Goal: Book appointment/travel/reservation

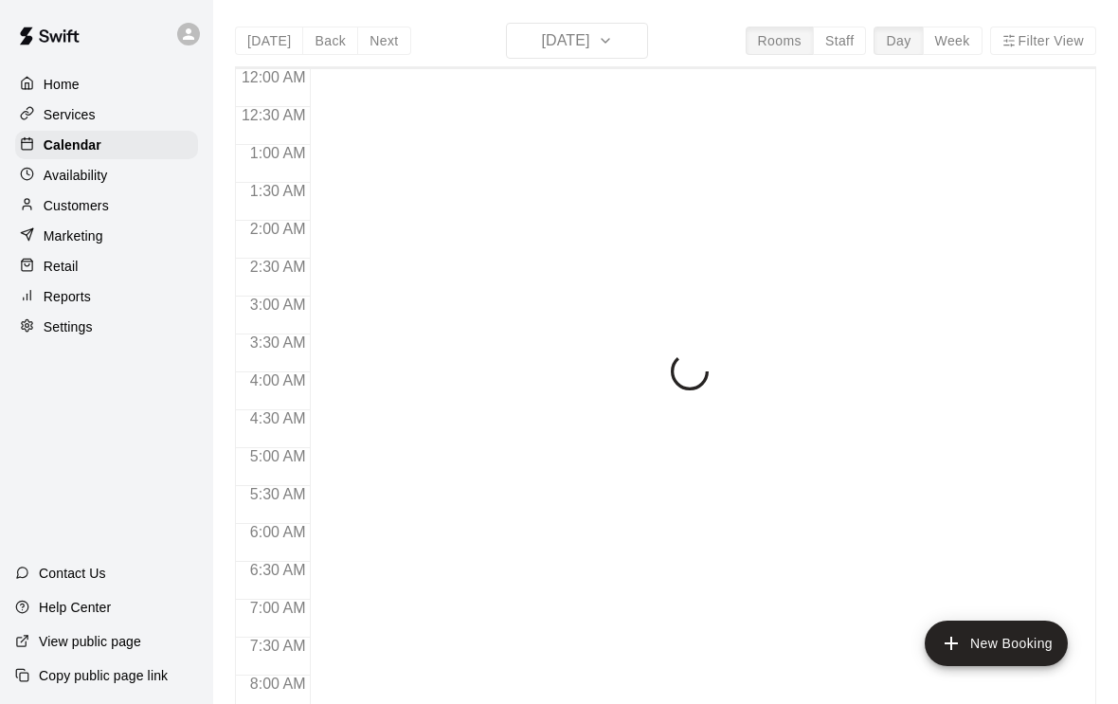
scroll to position [1132, 0]
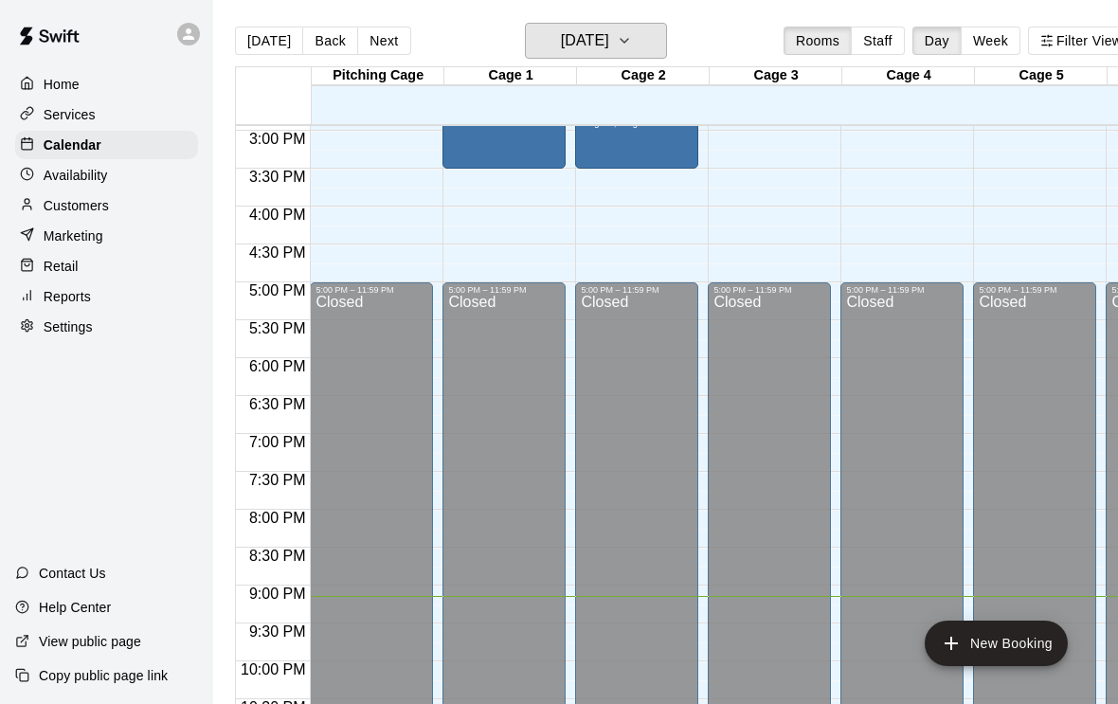
click at [592, 46] on h6 "[DATE]" at bounding box center [585, 40] width 48 height 27
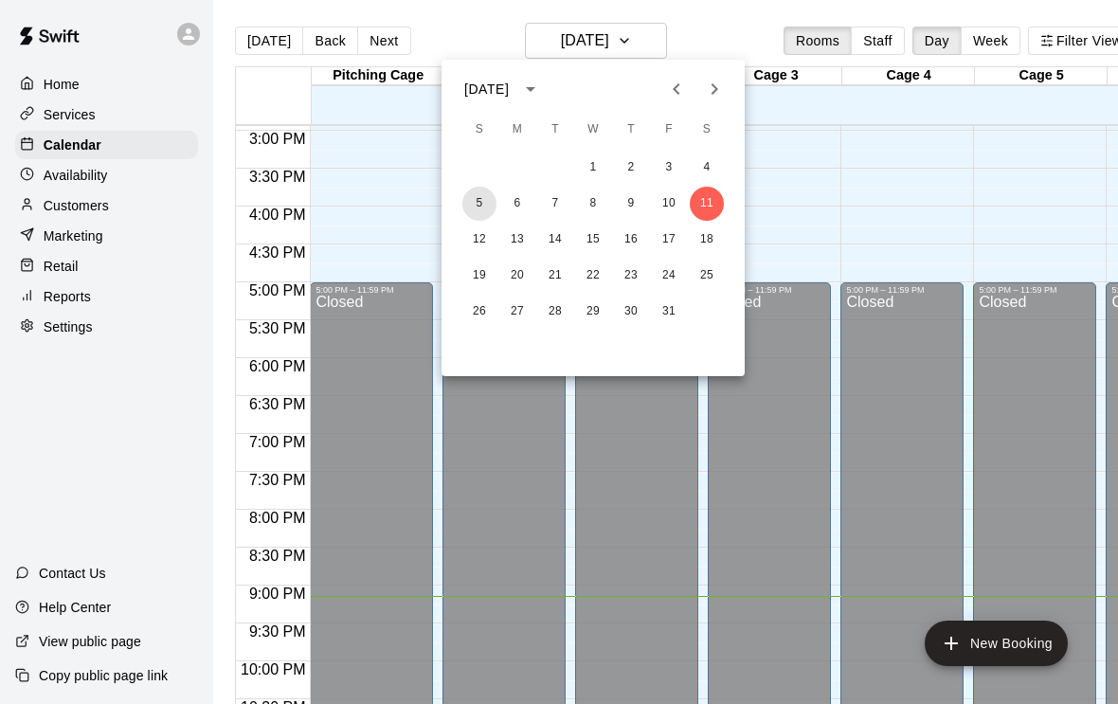
click at [479, 207] on button "5" at bounding box center [479, 204] width 34 height 34
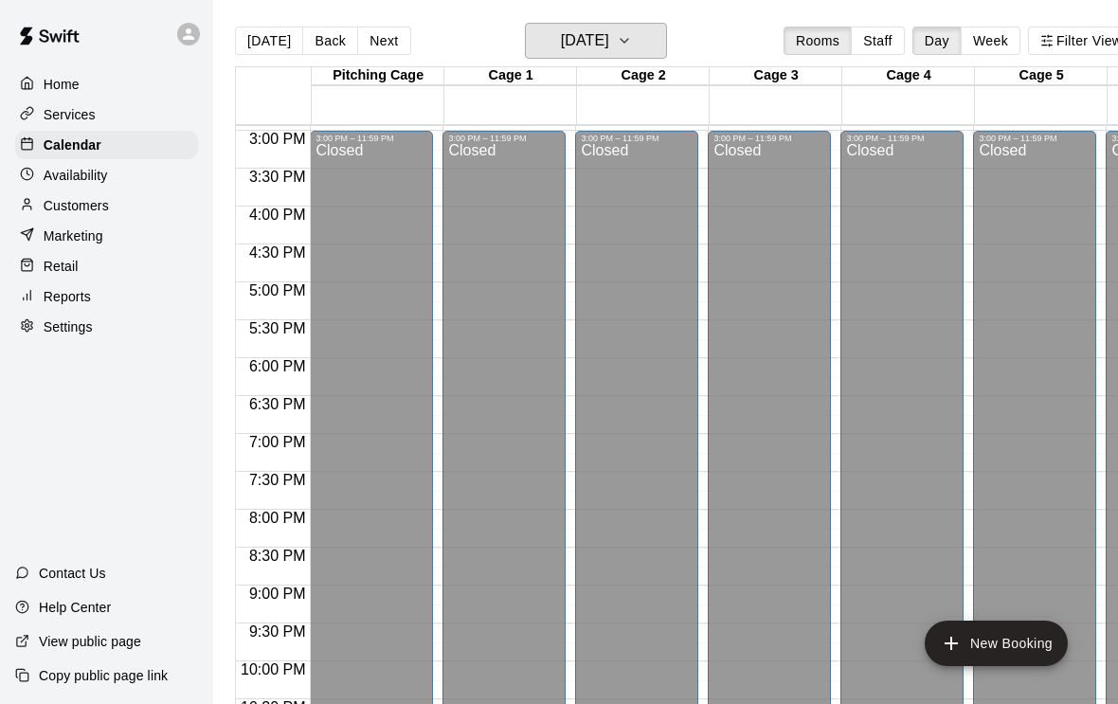
click at [576, 43] on h6 "[DATE]" at bounding box center [585, 40] width 48 height 27
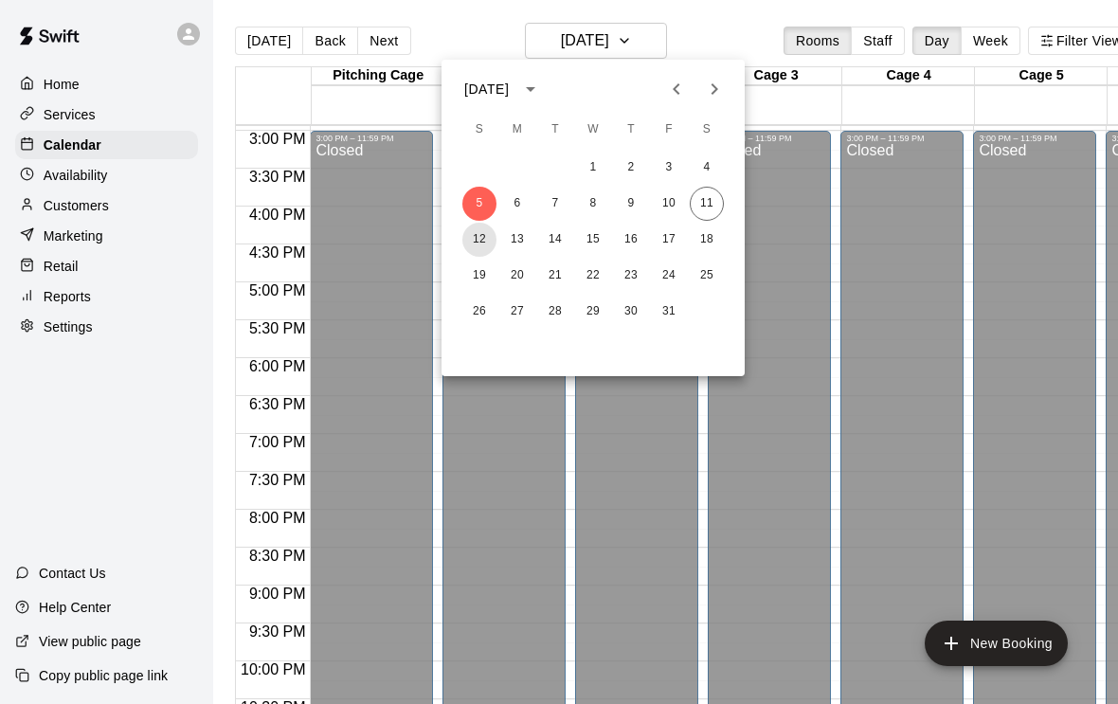
click at [481, 254] on button "12" at bounding box center [479, 240] width 34 height 34
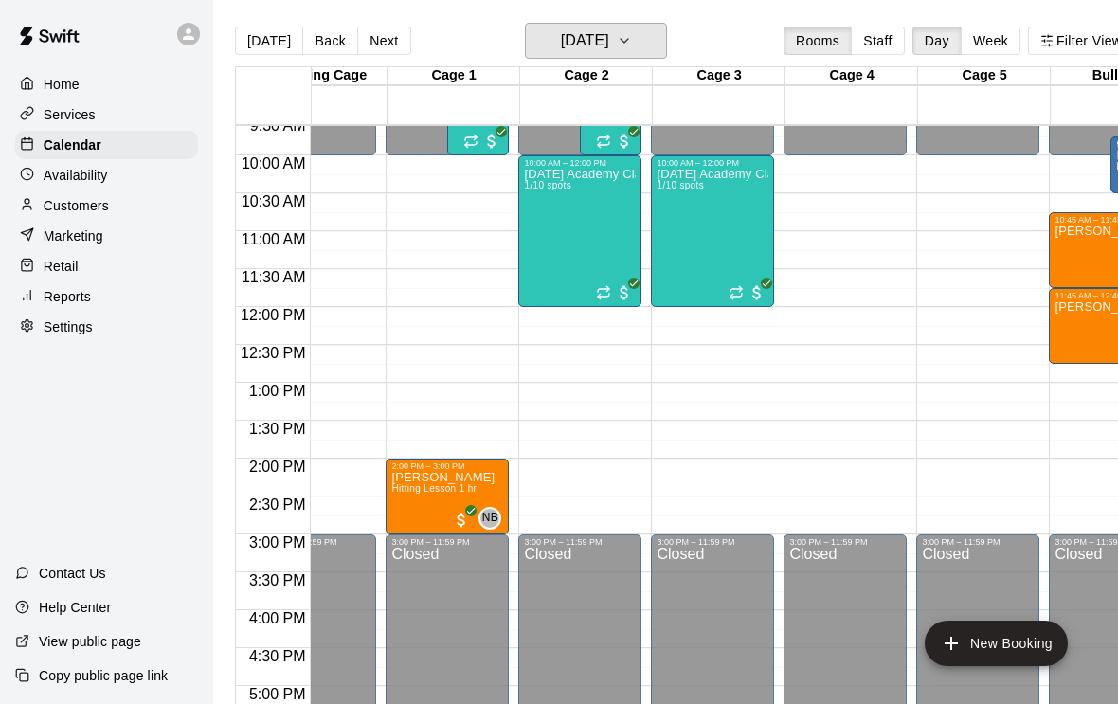
scroll to position [0, 52]
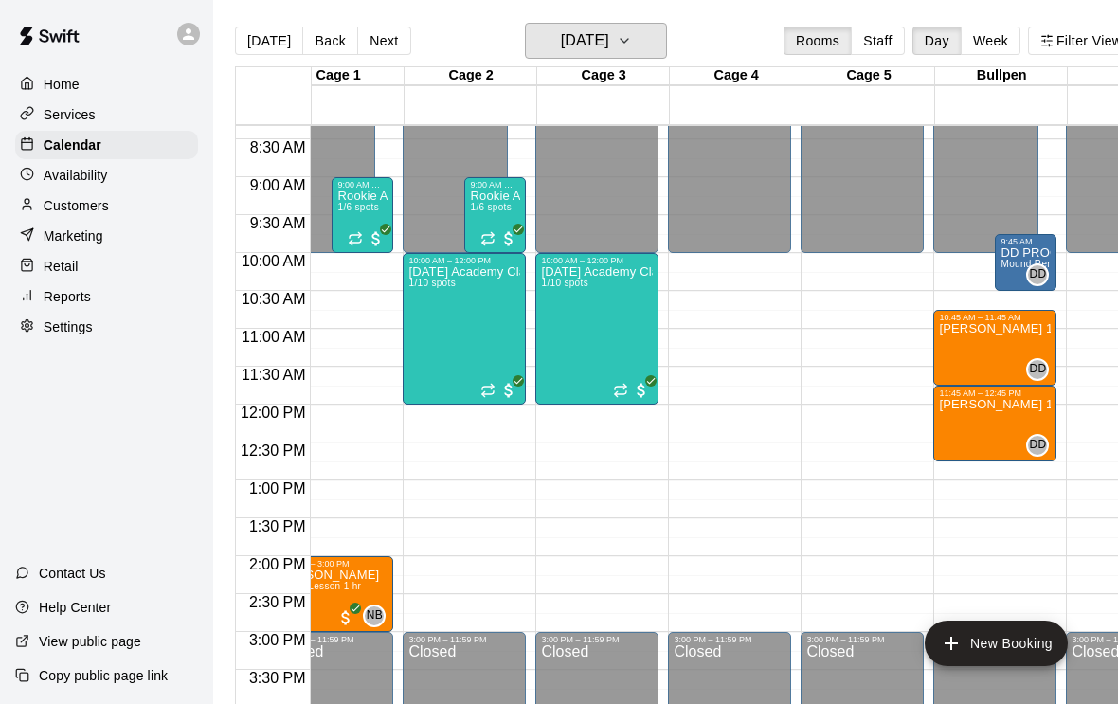
click at [561, 41] on h6 "[DATE]" at bounding box center [585, 40] width 48 height 27
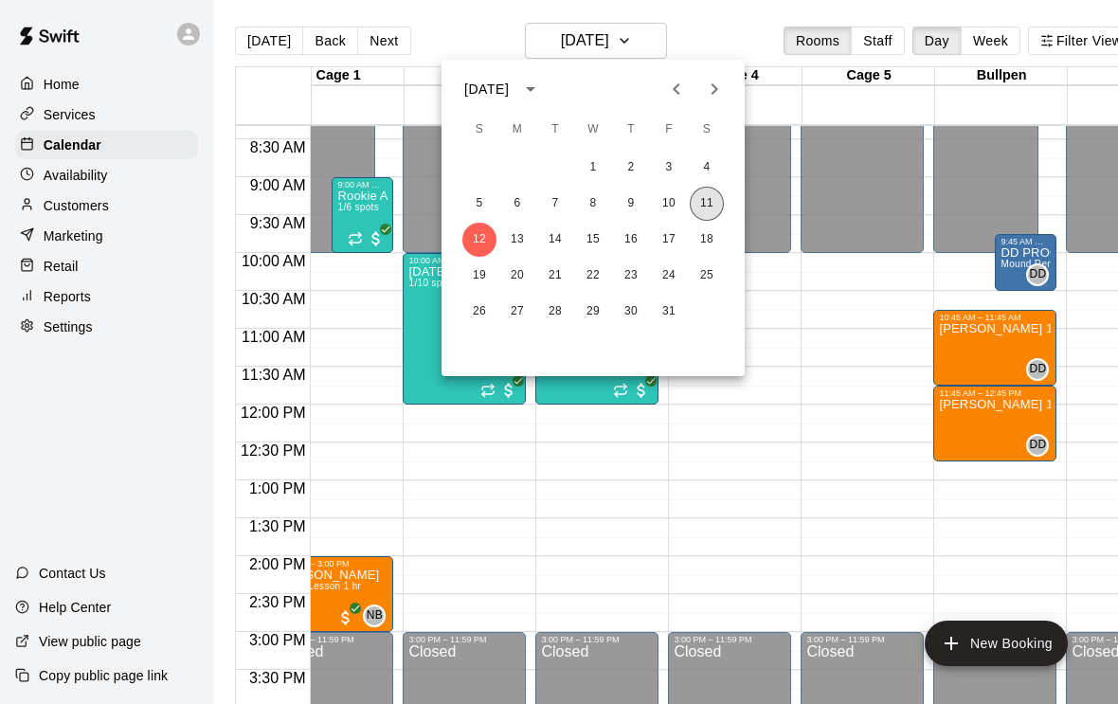
click at [702, 206] on button "11" at bounding box center [707, 204] width 34 height 34
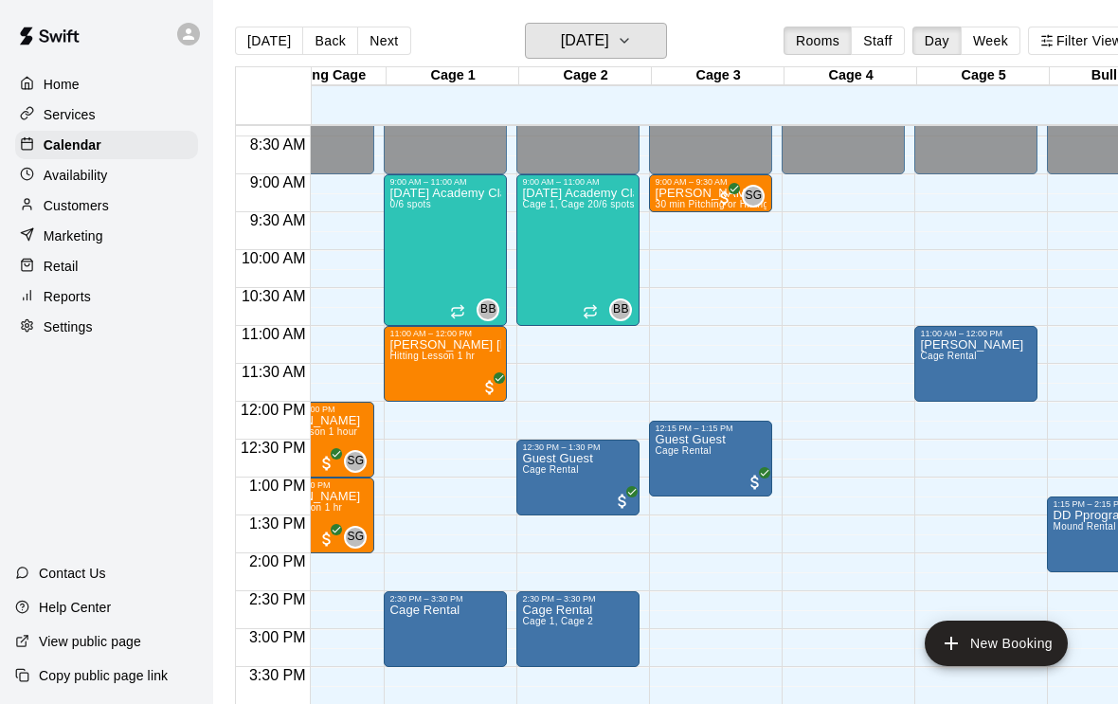
scroll to position [633, 58]
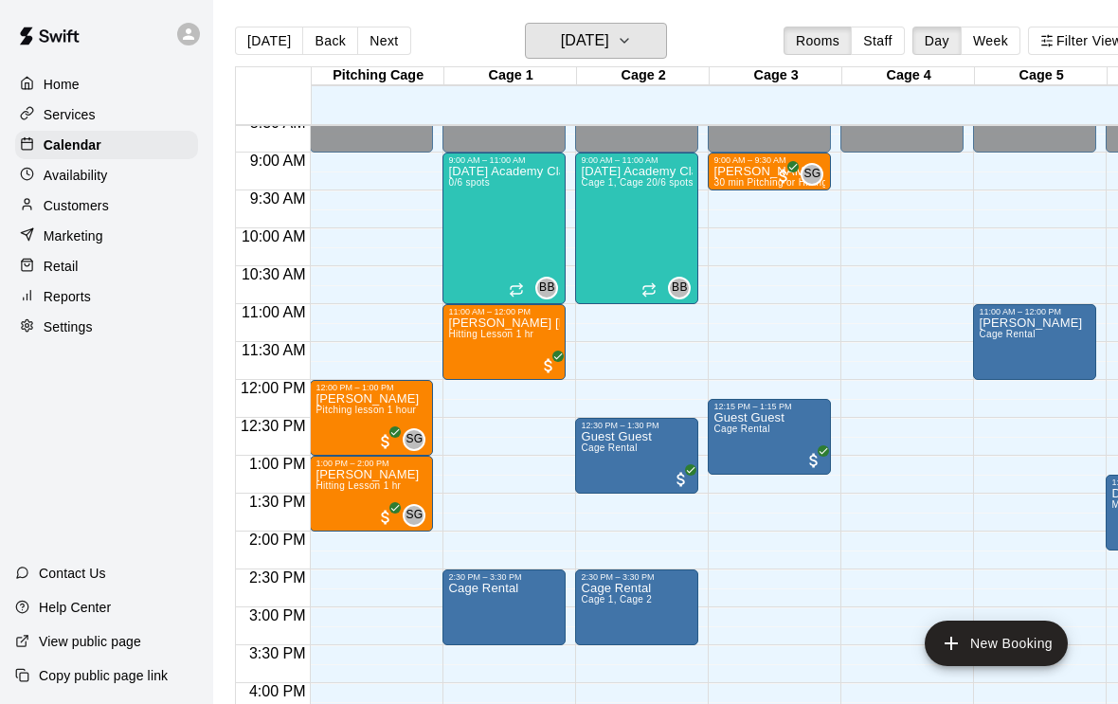
click at [525, 38] on button "[DATE]" at bounding box center [596, 41] width 142 height 36
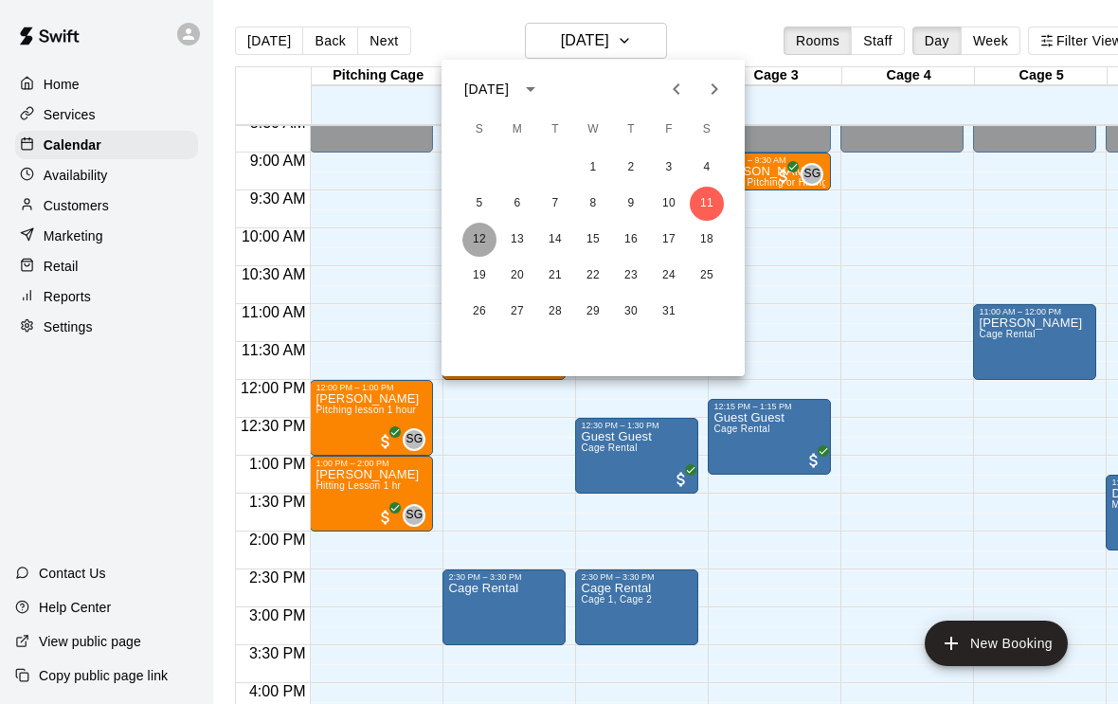
click at [474, 237] on button "12" at bounding box center [479, 240] width 34 height 34
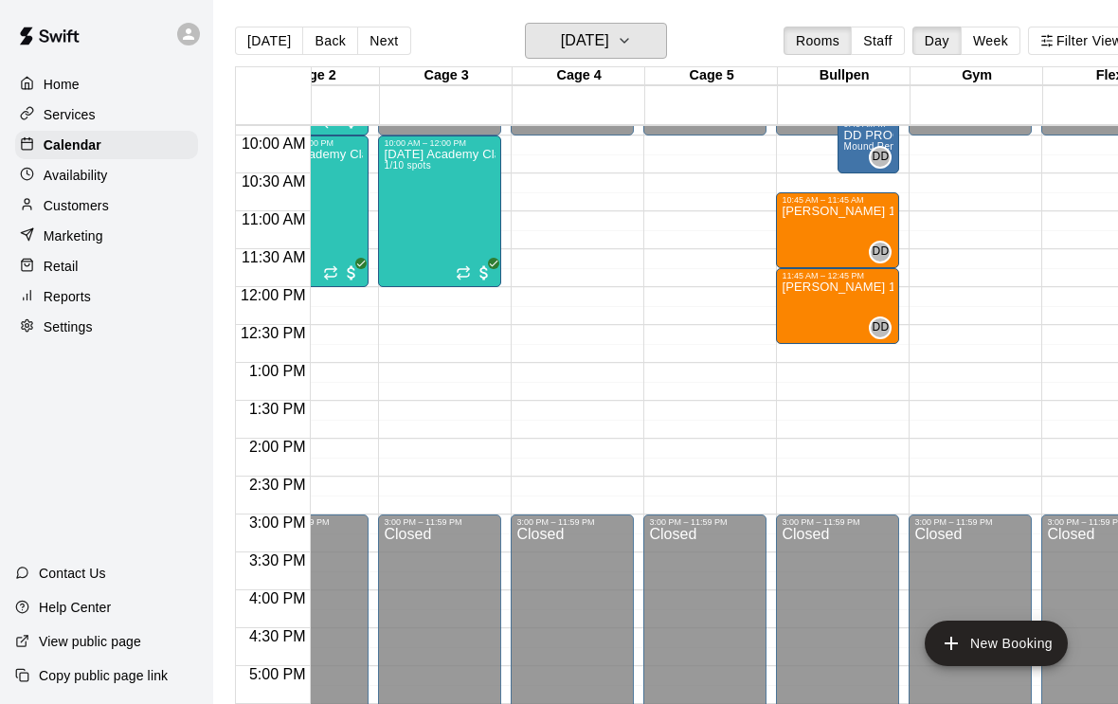
scroll to position [0, 331]
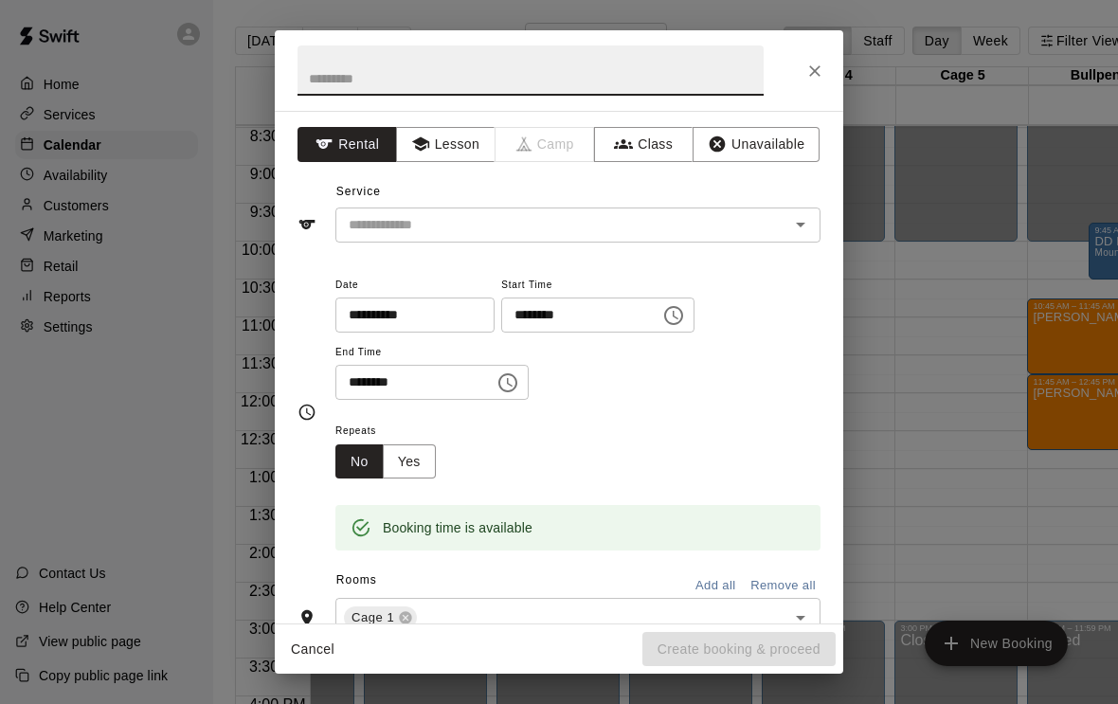
click at [332, 81] on input "text" at bounding box center [530, 70] width 466 height 50
type input "*****"
click at [421, 138] on icon "button" at bounding box center [419, 144] width 17 height 14
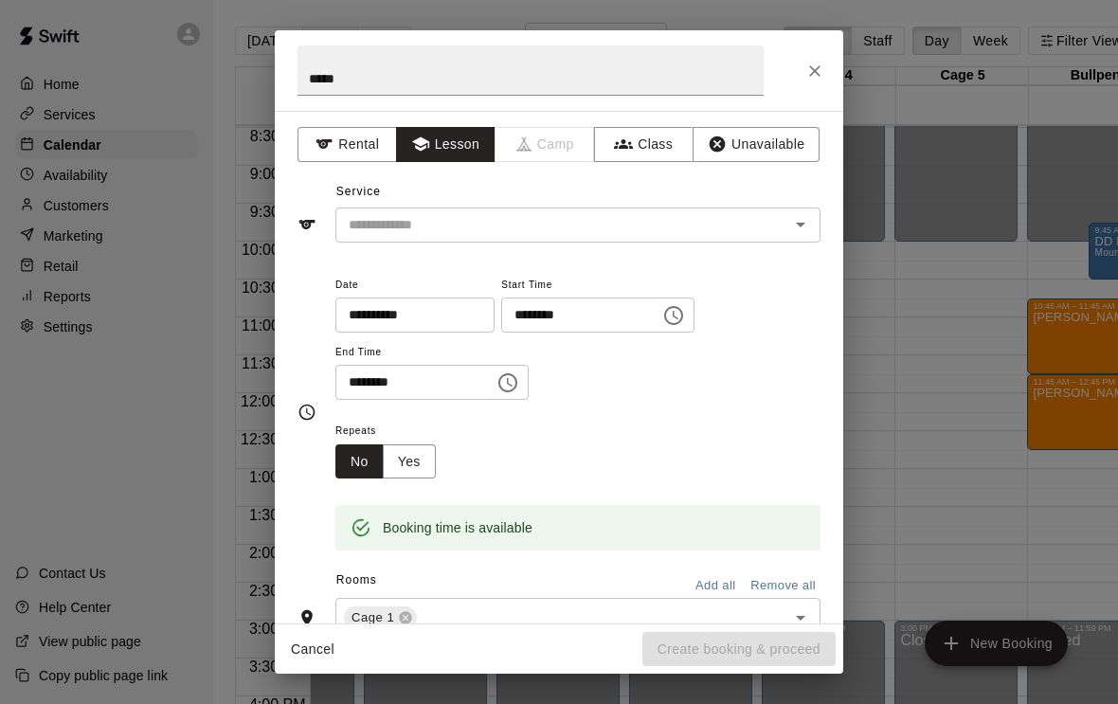
click at [368, 214] on input "text" at bounding box center [550, 225] width 418 height 24
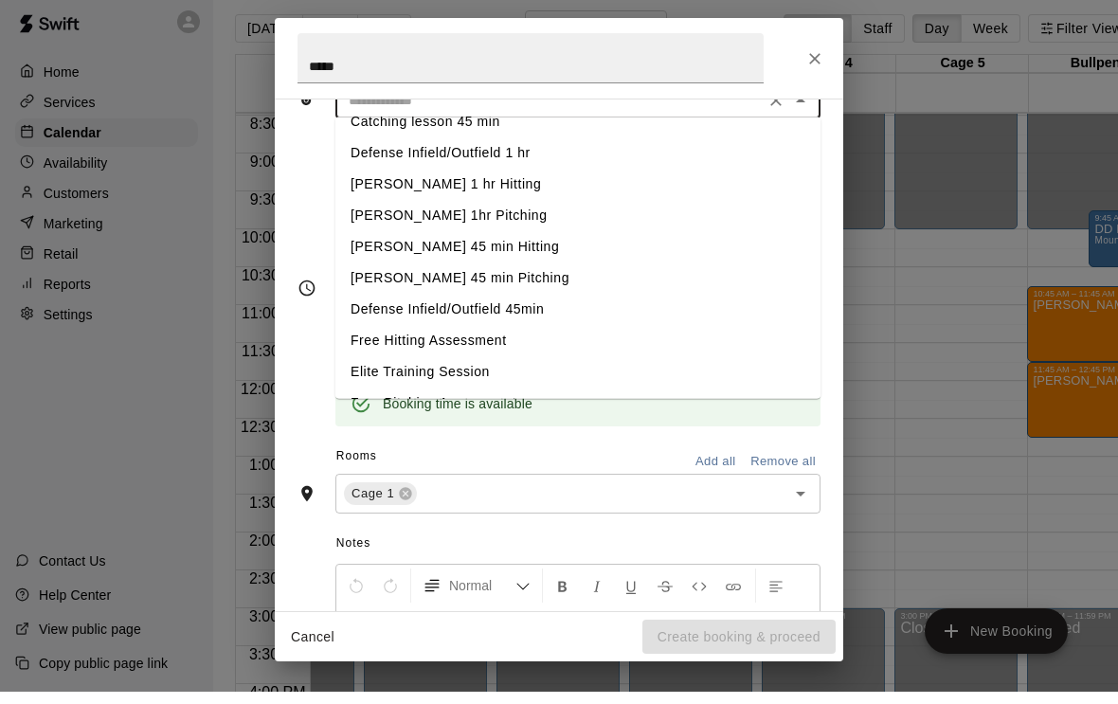
click at [363, 182] on li "[PERSON_NAME] 1 hr Hitting" at bounding box center [577, 197] width 485 height 31
type input "**********"
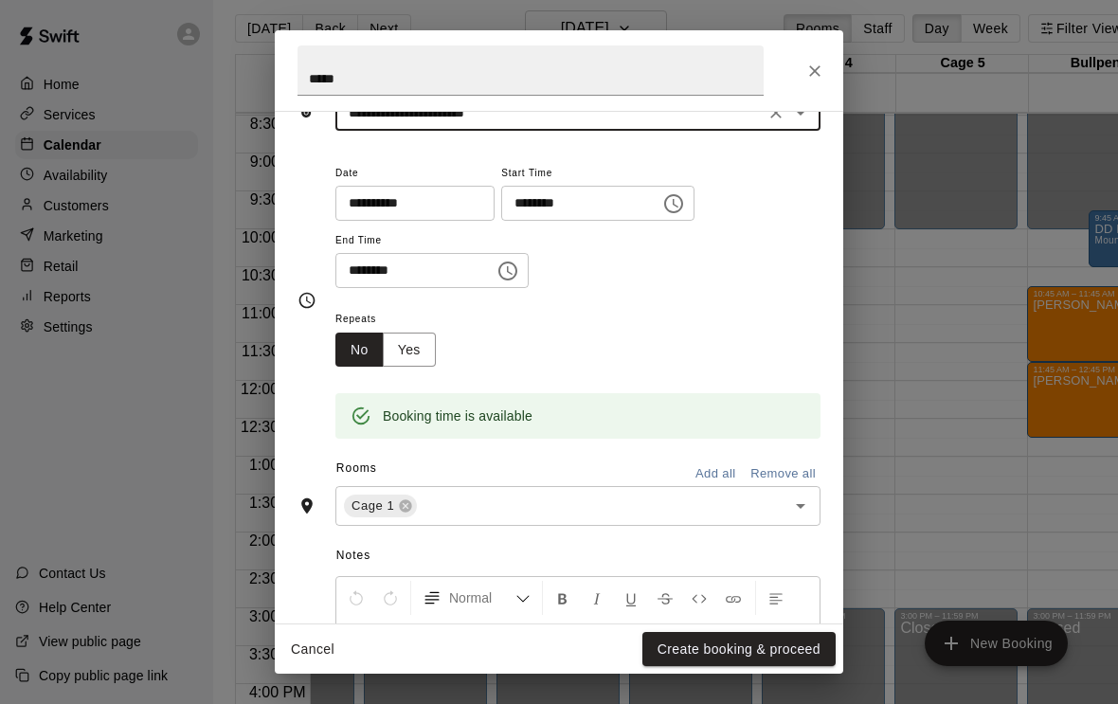
click at [677, 667] on button "Create booking & proceed" at bounding box center [738, 649] width 193 height 35
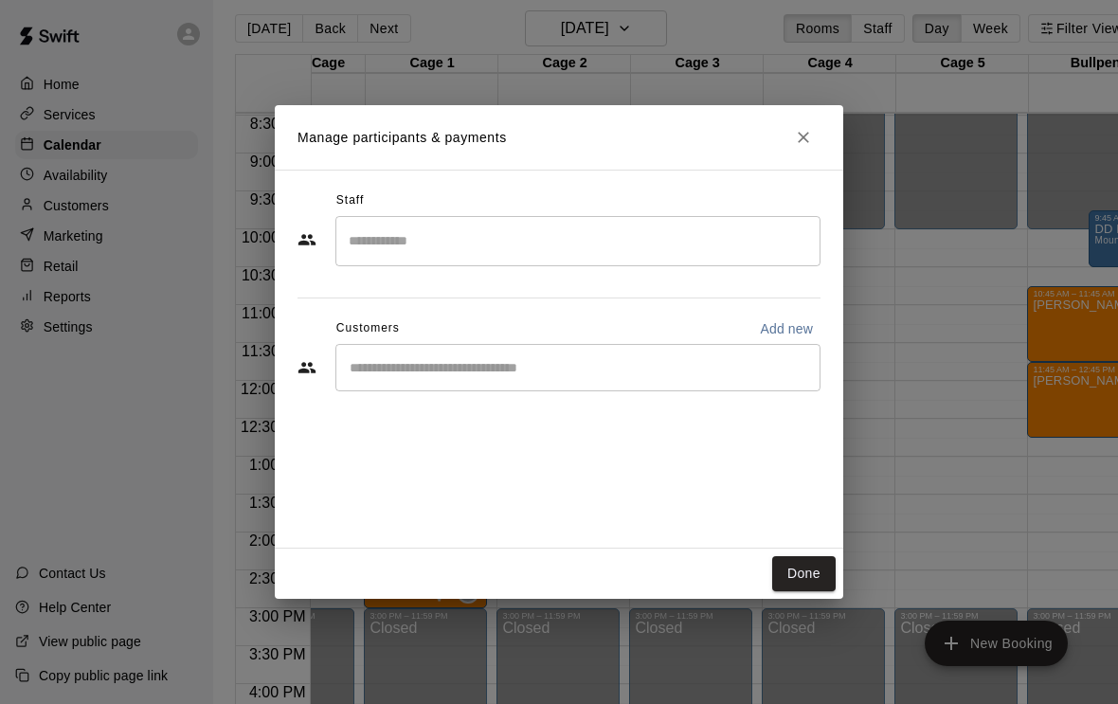
click at [476, 243] on input "Search staff" at bounding box center [578, 241] width 468 height 33
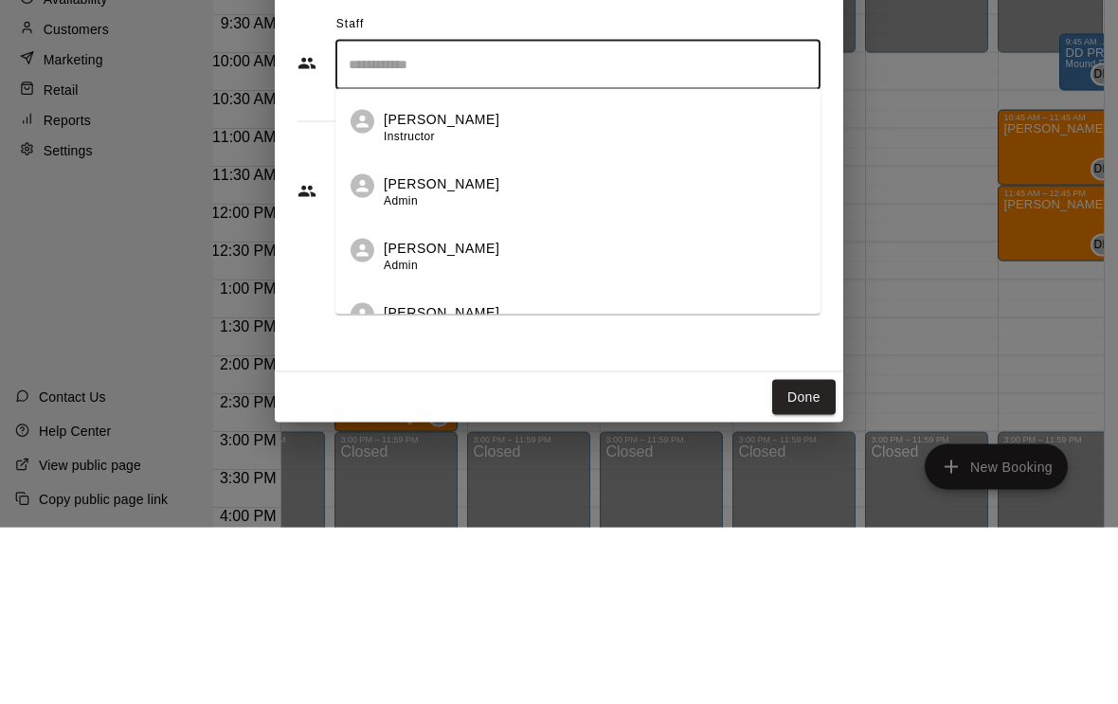
scroll to position [12, 30]
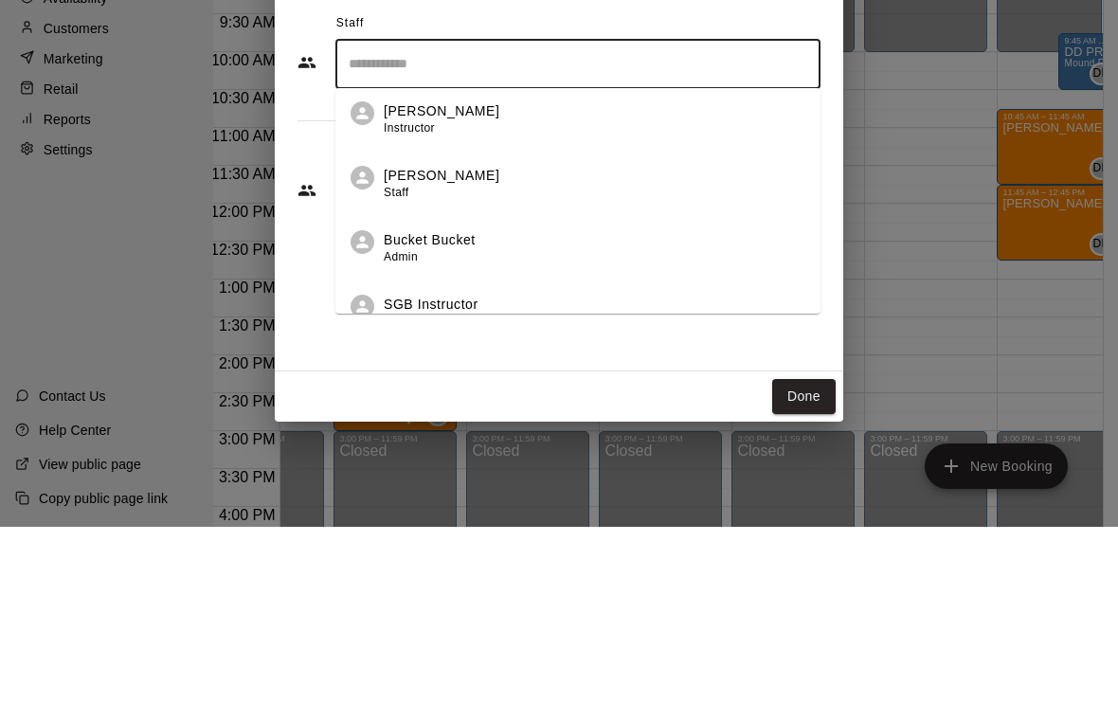
click at [388, 343] on p "[PERSON_NAME]" at bounding box center [442, 353] width 116 height 20
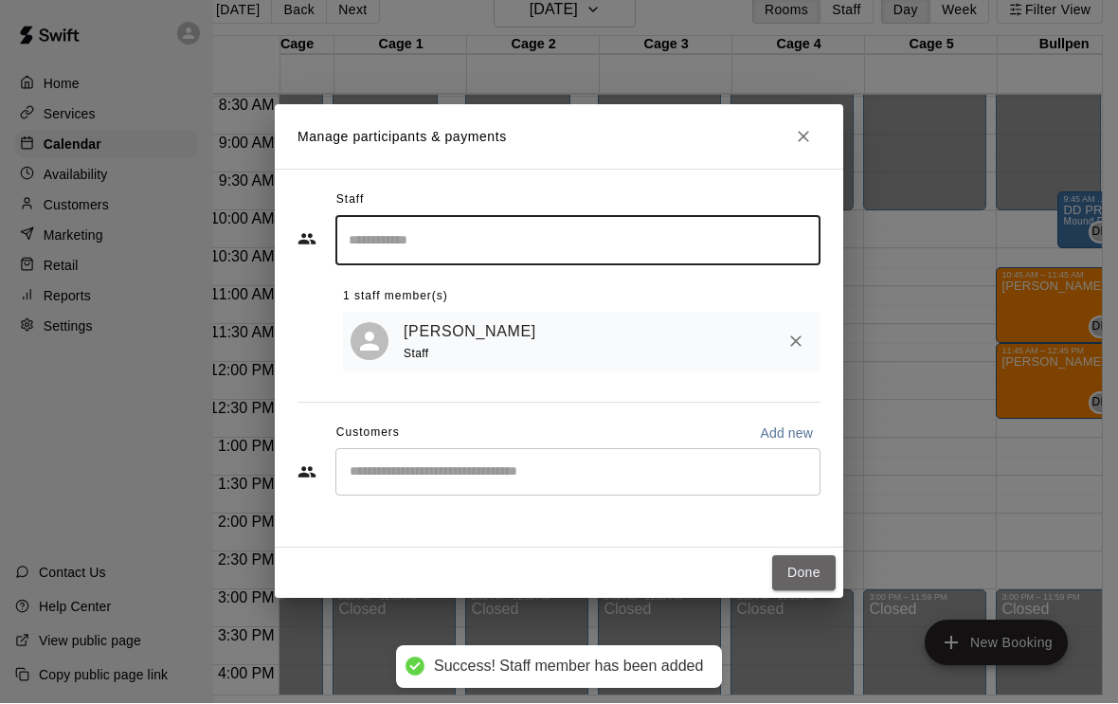
click at [778, 576] on button "Done" at bounding box center [803, 573] width 63 height 35
